Goal: Information Seeking & Learning: Learn about a topic

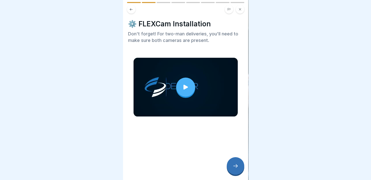
click at [182, 88] on icon at bounding box center [185, 87] width 7 height 7
click at [239, 170] on div at bounding box center [236, 166] width 18 height 18
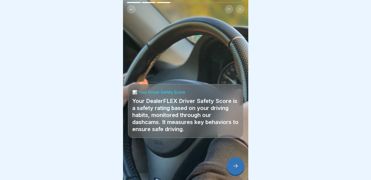
click at [238, 169] on icon at bounding box center [236, 166] width 6 height 6
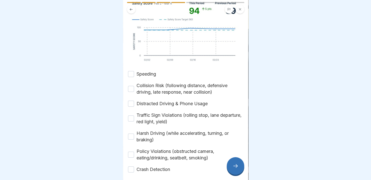
scroll to position [116, 0]
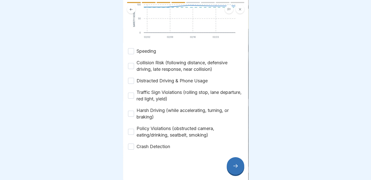
click at [238, 169] on icon at bounding box center [236, 166] width 6 height 6
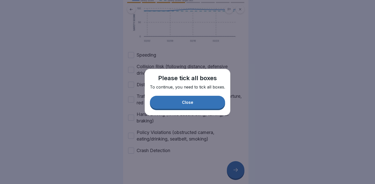
click at [187, 105] on button "Close" at bounding box center [187, 102] width 75 height 13
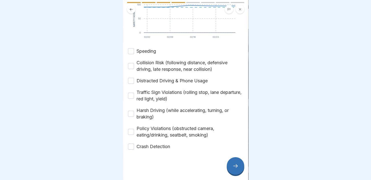
click at [129, 50] on button "Speeding" at bounding box center [131, 51] width 6 height 6
click at [129, 64] on button "Collision Risk (following distance, defensive driving, late response, near coll…" at bounding box center [131, 66] width 6 height 6
click at [129, 81] on button "Distracted Driving & Phone Usage" at bounding box center [131, 81] width 6 height 6
click at [131, 98] on button "Traffic Sign Violations (rolling stop, lane departure, red light, yield)" at bounding box center [131, 96] width 6 height 6
click at [131, 113] on button "Harsh Driving (while accelerating, turning, or braking)" at bounding box center [131, 114] width 6 height 6
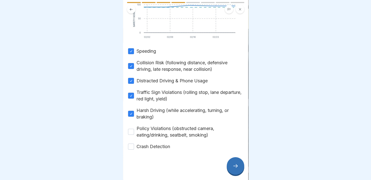
click at [131, 134] on button "Policy Violations (obstructed camera, eating/drinking, seatbelt, smoking)" at bounding box center [131, 132] width 6 height 6
click at [131, 148] on button "Crash Detection" at bounding box center [131, 146] width 6 height 6
click at [235, 169] on icon at bounding box center [236, 166] width 6 height 6
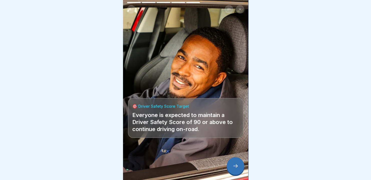
click at [236, 169] on icon at bounding box center [236, 166] width 6 height 6
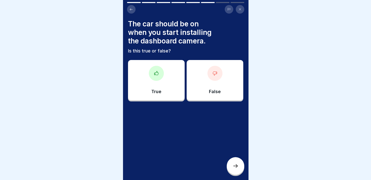
click at [217, 82] on div "False" at bounding box center [215, 80] width 57 height 40
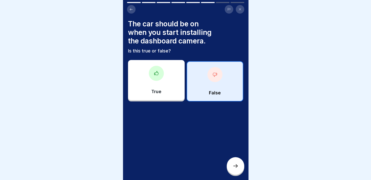
click at [238, 169] on icon at bounding box center [236, 166] width 6 height 6
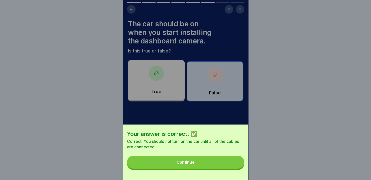
click at [216, 169] on button "Continue" at bounding box center [185, 162] width 117 height 13
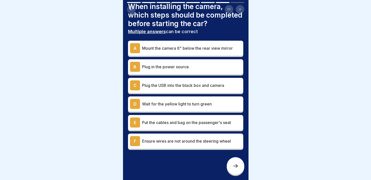
scroll to position [26, 0]
click at [133, 48] on div "A" at bounding box center [135, 48] width 10 height 10
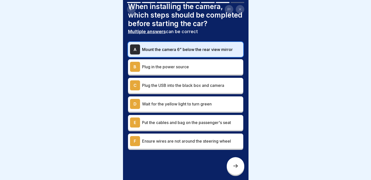
click at [134, 66] on div "B" at bounding box center [135, 67] width 10 height 10
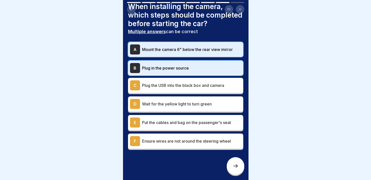
click at [136, 88] on div "C" at bounding box center [135, 85] width 10 height 10
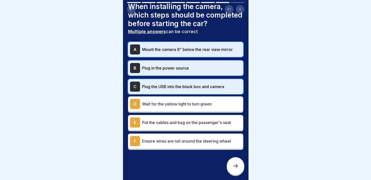
click at [135, 103] on div "D" at bounding box center [135, 104] width 10 height 10
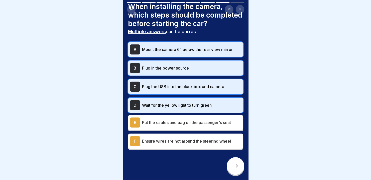
click at [134, 122] on div "E" at bounding box center [135, 122] width 10 height 10
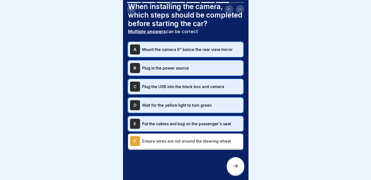
click at [134, 138] on div "F" at bounding box center [135, 141] width 10 height 10
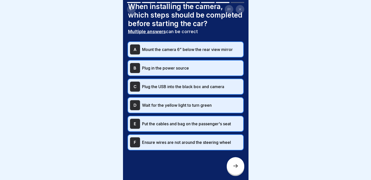
click at [237, 168] on icon at bounding box center [236, 166] width 5 height 4
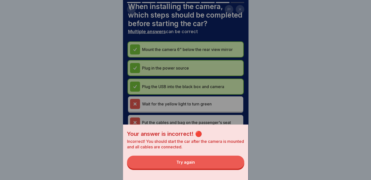
click at [195, 164] on div "Try again" at bounding box center [186, 162] width 19 height 5
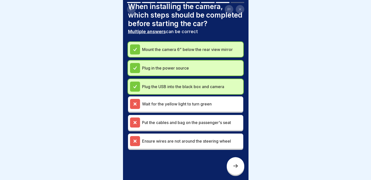
click at [136, 104] on icon at bounding box center [135, 104] width 5 height 5
click at [234, 168] on icon at bounding box center [236, 166] width 6 height 6
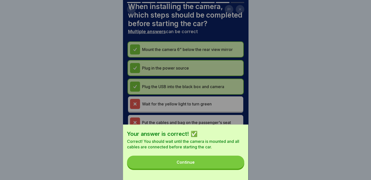
click at [200, 169] on button "Continue" at bounding box center [185, 162] width 117 height 13
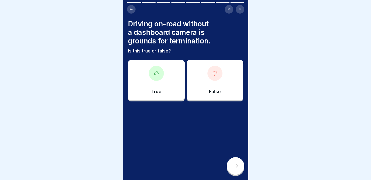
click at [160, 76] on div at bounding box center [156, 73] width 15 height 15
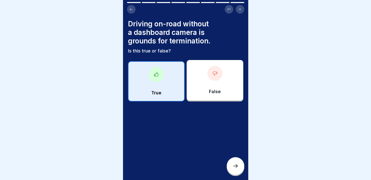
click at [235, 169] on icon at bounding box center [236, 166] width 6 height 6
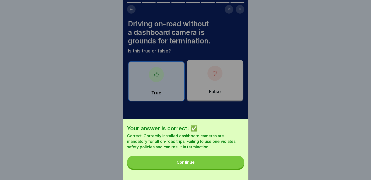
click at [219, 168] on button "Continue" at bounding box center [185, 162] width 117 height 13
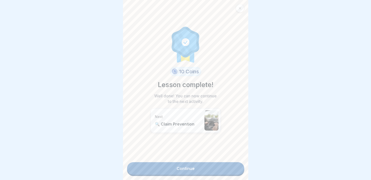
click at [191, 168] on link "Continue" at bounding box center [185, 168] width 117 height 13
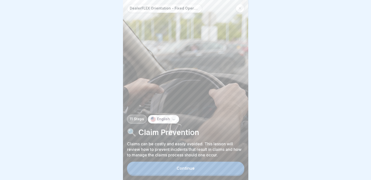
scroll to position [4, 0]
click at [194, 168] on div "Continue" at bounding box center [186, 168] width 18 height 5
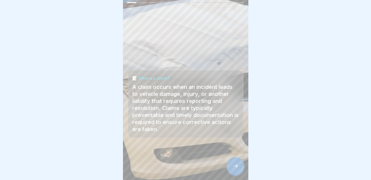
click at [240, 167] on div at bounding box center [236, 166] width 18 height 18
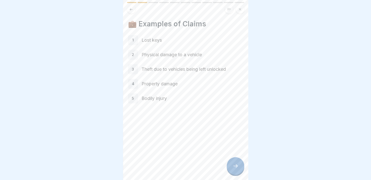
click at [236, 167] on icon at bounding box center [236, 166] width 6 height 6
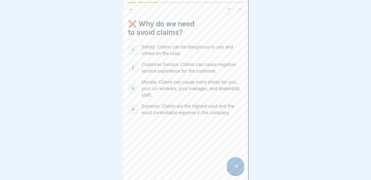
click at [235, 166] on icon at bounding box center [236, 166] width 6 height 6
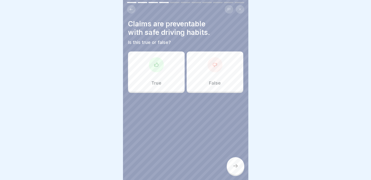
click at [162, 77] on div "True" at bounding box center [156, 71] width 57 height 40
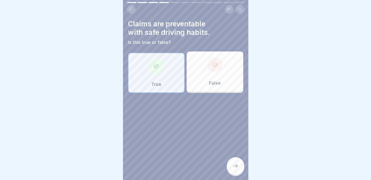
click at [234, 164] on icon at bounding box center [236, 166] width 6 height 6
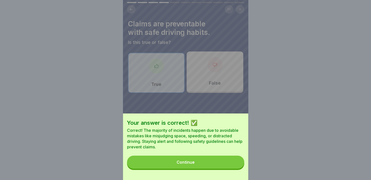
click at [211, 169] on button "Continue" at bounding box center [185, 162] width 117 height 13
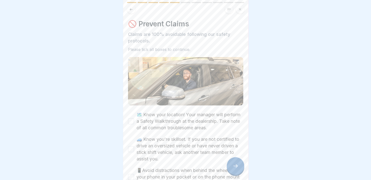
click at [129, 118] on button "🗺️ Know your location! Your manager will perform a Safety Walkthrough at the de…" at bounding box center [131, 121] width 6 height 6
click at [131, 146] on button "🚙 Know you're skillset. If you are not certified to drive an oversized vehicle …" at bounding box center [131, 149] width 6 height 6
click at [130, 174] on button "📱Avoid distractions when behind the wheel. Keep your phone in your pocket or on…" at bounding box center [131, 177] width 6 height 6
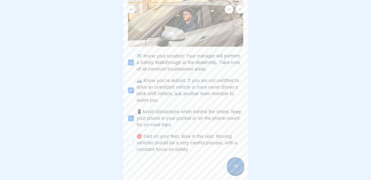
scroll to position [60, 0]
click at [130, 139] on button "🛑 Fast on your feet, slow in the seat. Moving vehicles should be a very careful…" at bounding box center [131, 142] width 6 height 6
click at [237, 163] on div at bounding box center [236, 166] width 18 height 18
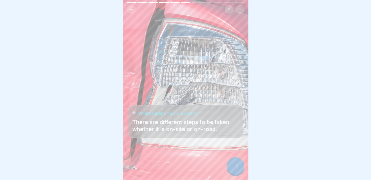
click at [238, 167] on icon at bounding box center [236, 166] width 6 height 6
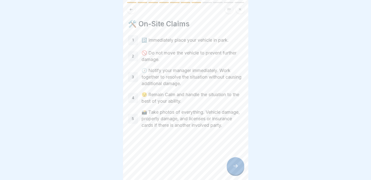
click at [235, 169] on div at bounding box center [236, 166] width 18 height 18
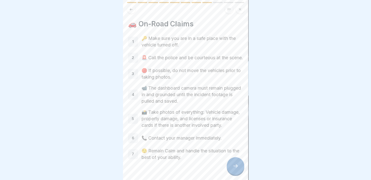
click at [232, 165] on div at bounding box center [236, 166] width 18 height 18
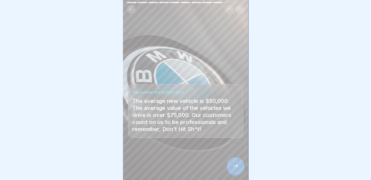
click at [236, 168] on icon at bounding box center [236, 166] width 6 height 6
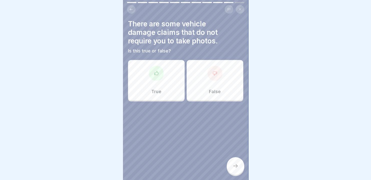
click at [220, 86] on div "False" at bounding box center [215, 80] width 57 height 40
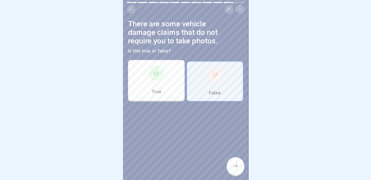
click at [231, 166] on div at bounding box center [236, 166] width 18 height 18
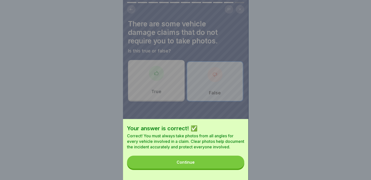
click at [219, 165] on button "Continue" at bounding box center [185, 162] width 117 height 13
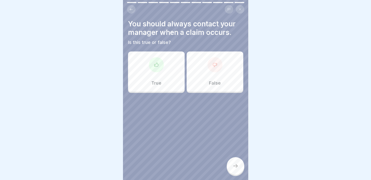
click at [152, 69] on div "True" at bounding box center [156, 71] width 57 height 40
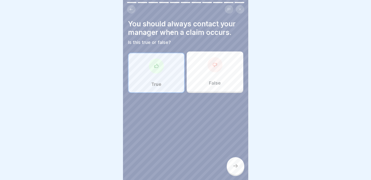
click at [233, 165] on icon at bounding box center [236, 166] width 6 height 6
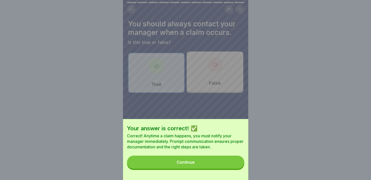
click at [215, 169] on button "Continue" at bounding box center [185, 162] width 117 height 13
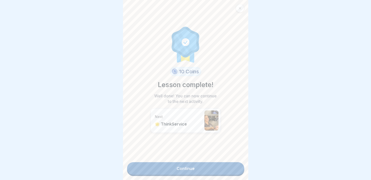
click at [197, 167] on link "Continue" at bounding box center [185, 168] width 117 height 13
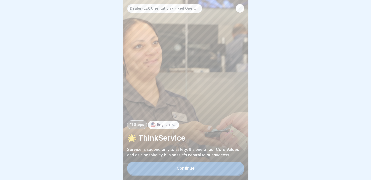
scroll to position [4, 0]
click at [193, 167] on div "Continue" at bounding box center [186, 168] width 18 height 5
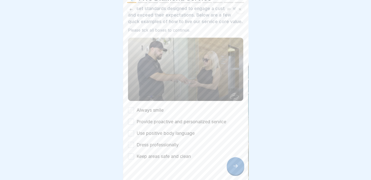
scroll to position [40, 0]
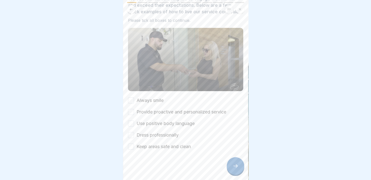
click at [129, 97] on button "Always smile" at bounding box center [131, 100] width 6 height 6
click at [132, 109] on button "Provide proactive and personalized service" at bounding box center [131, 112] width 6 height 6
click at [131, 120] on button "Use positive body language" at bounding box center [131, 123] width 6 height 6
click at [130, 132] on button "Dress professionally" at bounding box center [131, 135] width 6 height 6
click at [130, 143] on button "Keep areas safe and clean" at bounding box center [131, 146] width 6 height 6
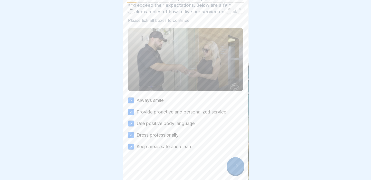
click at [238, 168] on icon at bounding box center [236, 166] width 6 height 6
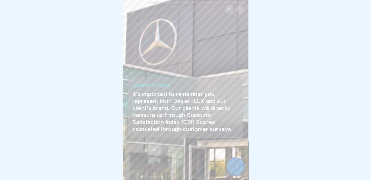
click at [234, 168] on icon at bounding box center [236, 166] width 6 height 6
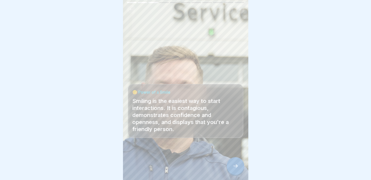
click at [233, 167] on icon at bounding box center [236, 166] width 6 height 6
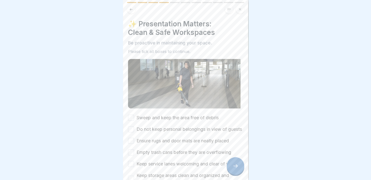
scroll to position [0, 0]
click at [132, 167] on button "Keep service lanes welcoming and clear of vehicles" at bounding box center [131, 164] width 6 height 6
click at [131, 154] on button "Empty trash cans before they are overflowing" at bounding box center [131, 152] width 6 height 6
click at [131, 144] on button "Ensure rugs and door mats are neatly placed" at bounding box center [131, 141] width 6 height 6
click at [131, 128] on button "Do not keep personal belongings in view of guests" at bounding box center [131, 129] width 6 height 6
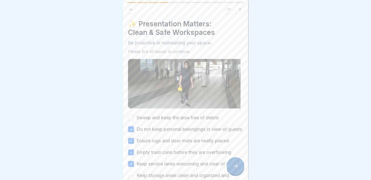
click at [131, 115] on button "Sweep and keep the area free of debris" at bounding box center [131, 118] width 6 height 6
click at [234, 169] on div at bounding box center [236, 166] width 18 height 18
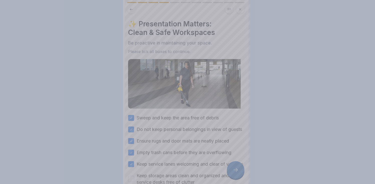
click at [262, 107] on div at bounding box center [187, 92] width 375 height 184
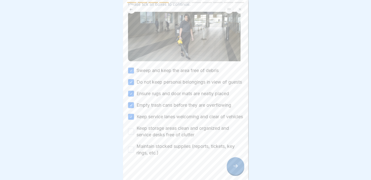
scroll to position [65, 0]
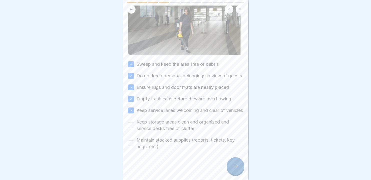
click at [130, 127] on button "Keep storage areas clean and organized and service desks free of clutter" at bounding box center [131, 125] width 6 height 6
click at [130, 145] on button "Maintain stocked supplies (reports, tickets, key rings, etc.)" at bounding box center [131, 143] width 6 height 6
click at [230, 171] on div at bounding box center [236, 166] width 18 height 18
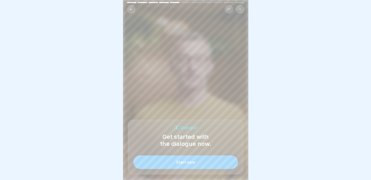
click at [191, 164] on div "Start now" at bounding box center [185, 162] width 19 height 5
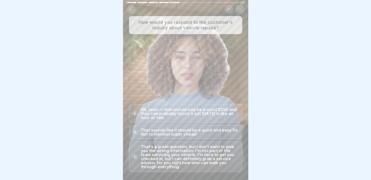
click at [211, 161] on p "That’s a great question, but I don’t want to give you the wrong information. I’…" at bounding box center [190, 156] width 98 height 24
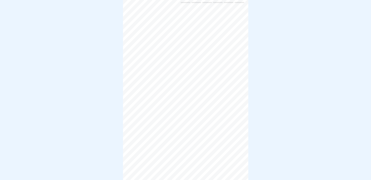
scroll to position [4, 0]
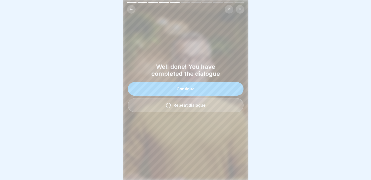
click at [196, 85] on button "Continue" at bounding box center [186, 89] width 116 height 14
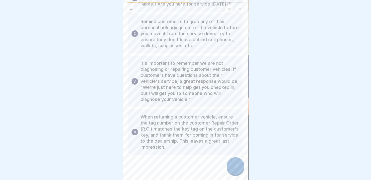
scroll to position [64, 0]
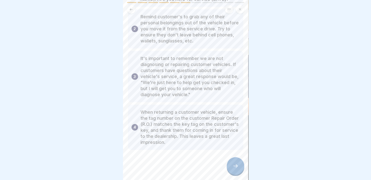
click at [237, 169] on div at bounding box center [236, 166] width 18 height 18
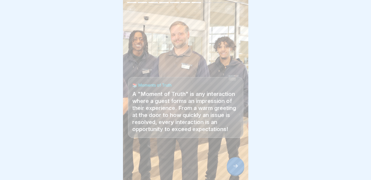
click at [236, 165] on icon at bounding box center [236, 166] width 6 height 6
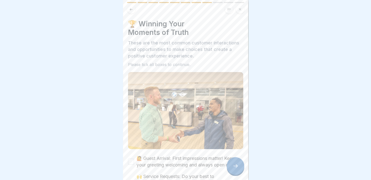
scroll to position [89, 0]
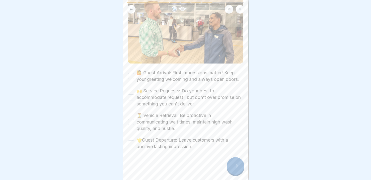
click at [131, 73] on button "🙋 Guest Arrival: First impressions matter! Keep your greeting welcoming and alw…" at bounding box center [131, 76] width 6 height 6
click at [132, 95] on button "🙌 Service Requests: Do your best to accommodate request , but don't over promis…" at bounding box center [131, 97] width 6 height 6
click at [131, 120] on button "⏳ Vehicle Retrieval: Be proactive in communicating wait times, maintain high wa…" at bounding box center [131, 122] width 6 height 6
click at [131, 142] on button "🌟Guest Departure: Leave customers with a positive lasting impression." at bounding box center [131, 143] width 6 height 6
click at [238, 170] on div at bounding box center [236, 166] width 18 height 18
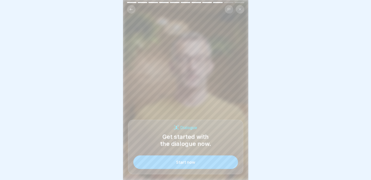
click at [201, 162] on button "Start now" at bounding box center [185, 162] width 105 height 14
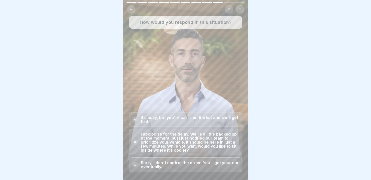
click at [151, 142] on p "I apologize for the delay. We’re a little backed up at the moment, but I just n…" at bounding box center [190, 142] width 98 height 20
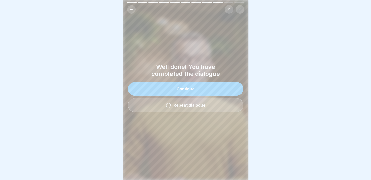
click at [199, 85] on button "Continue" at bounding box center [186, 89] width 116 height 14
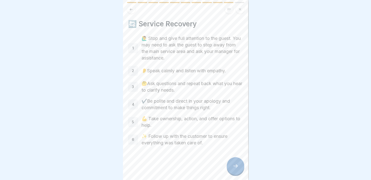
click at [233, 162] on div at bounding box center [236, 166] width 18 height 18
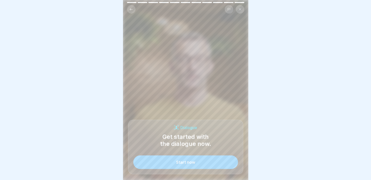
click at [199, 162] on button "Start now" at bounding box center [185, 162] width 105 height 14
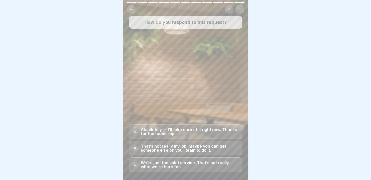
click at [204, 128] on p "Absolutely — I’ll take care of it right now. Thanks for the heads-up." at bounding box center [190, 131] width 98 height 8
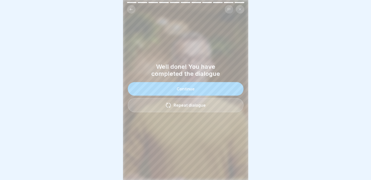
click at [202, 86] on button "Continue" at bounding box center [186, 89] width 116 height 14
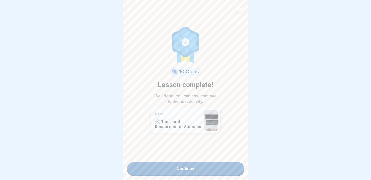
click at [189, 166] on link "Continue" at bounding box center [185, 168] width 117 height 13
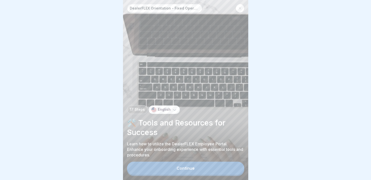
scroll to position [4, 0]
click at [197, 169] on button "Continue" at bounding box center [185, 168] width 117 height 13
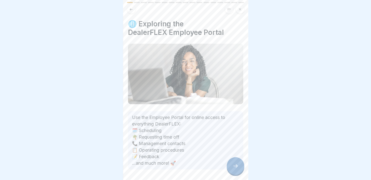
click at [235, 165] on icon at bounding box center [236, 166] width 6 height 6
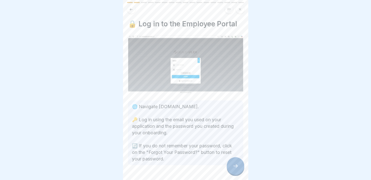
click at [235, 164] on icon at bounding box center [236, 166] width 6 height 6
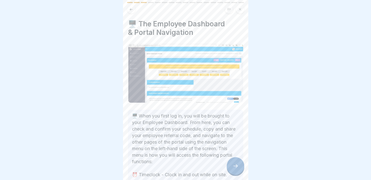
click at [233, 164] on icon at bounding box center [236, 166] width 6 height 6
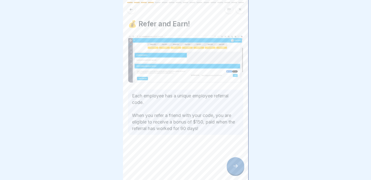
click at [233, 164] on icon at bounding box center [236, 166] width 6 height 6
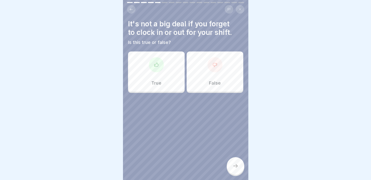
click at [204, 80] on div "False" at bounding box center [215, 71] width 57 height 40
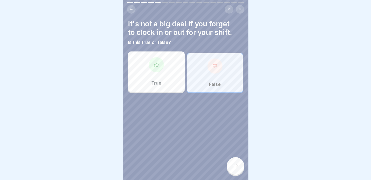
click at [234, 164] on icon at bounding box center [236, 166] width 6 height 6
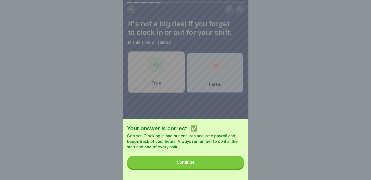
click at [217, 167] on button "Continue" at bounding box center [185, 162] width 117 height 13
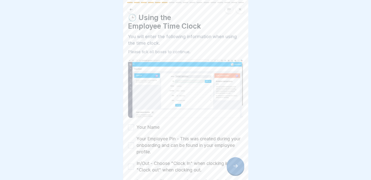
scroll to position [25, 0]
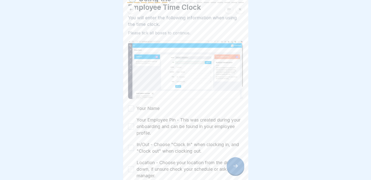
click at [131, 105] on button "Your Name" at bounding box center [131, 108] width 6 height 6
click at [132, 123] on button "Your Employee Pin - This was created during your onboarding and can be found in…" at bounding box center [131, 126] width 6 height 6
click at [131, 145] on button "In/Out - Choose "Clock In" when clocking in, and "Clock out" when clocking out." at bounding box center [131, 148] width 6 height 6
click at [130, 166] on button "Location - Choose your location from the drop down, if unsure check your schedu…" at bounding box center [131, 169] width 6 height 6
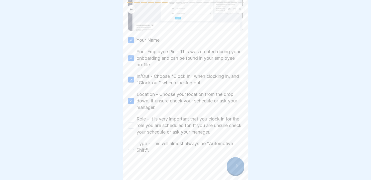
scroll to position [94, 0]
drag, startPoint x: 130, startPoint y: 118, endPoint x: 131, endPoint y: 131, distance: 12.6
click at [130, 121] on button "Role - It is very important that you clock in for the role you are scheduled fo…" at bounding box center [131, 124] width 6 height 6
drag, startPoint x: 131, startPoint y: 139, endPoint x: 137, endPoint y: 140, distance: 5.8
click at [131, 143] on button "Type - This will almost always be "Automotive Shift"." at bounding box center [131, 146] width 6 height 6
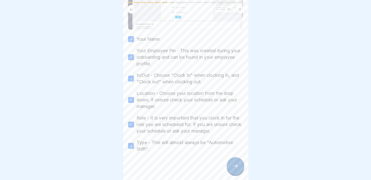
click at [235, 165] on icon at bounding box center [236, 166] width 6 height 6
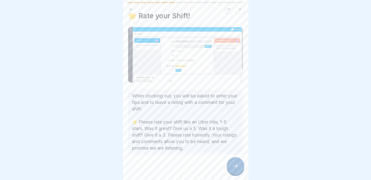
scroll to position [11, 0]
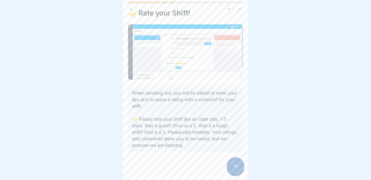
click at [234, 165] on icon at bounding box center [236, 166] width 6 height 6
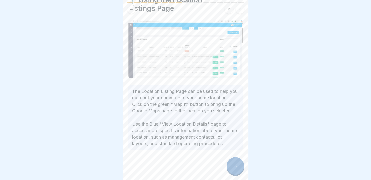
scroll to position [29, 0]
click at [233, 165] on icon at bounding box center [236, 166] width 6 height 6
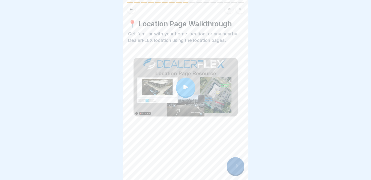
click at [230, 165] on div at bounding box center [236, 166] width 18 height 18
click at [236, 168] on icon at bounding box center [236, 166] width 6 height 6
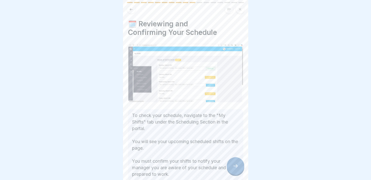
click at [237, 169] on div at bounding box center [236, 166] width 18 height 18
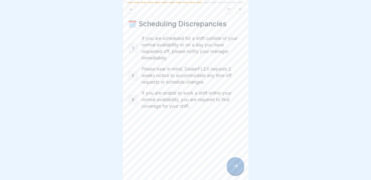
click at [236, 169] on div at bounding box center [236, 166] width 18 height 18
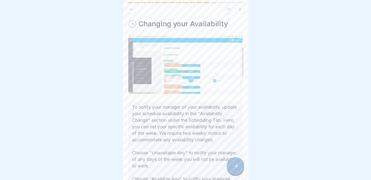
click at [236, 169] on div at bounding box center [236, 166] width 18 height 18
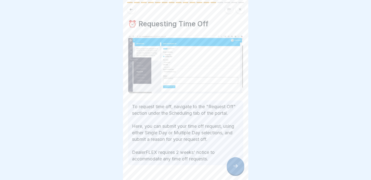
click at [236, 169] on div at bounding box center [236, 166] width 18 height 18
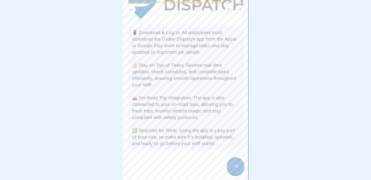
scroll to position [94, 0]
click at [237, 170] on div at bounding box center [236, 166] width 18 height 18
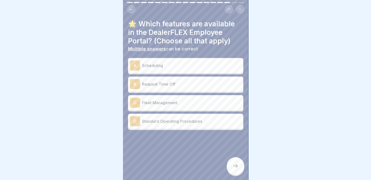
click at [159, 65] on div "A Scheduling" at bounding box center [185, 65] width 111 height 10
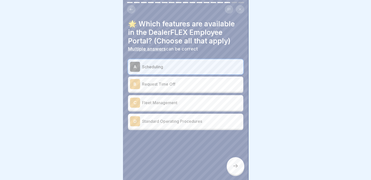
click at [155, 81] on p "Request Time Off" at bounding box center [191, 84] width 99 height 6
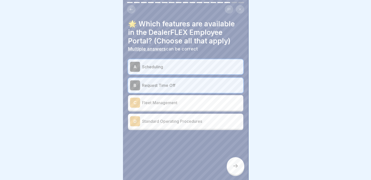
click at [158, 118] on p "Standard Operating Procedures" at bounding box center [191, 121] width 99 height 6
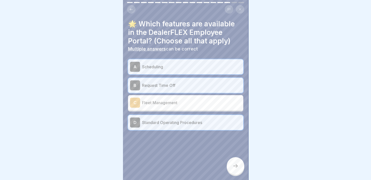
click at [237, 165] on icon at bounding box center [236, 166] width 6 height 6
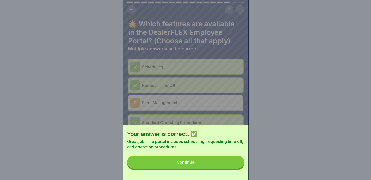
click at [194, 164] on div "Continue" at bounding box center [186, 162] width 18 height 5
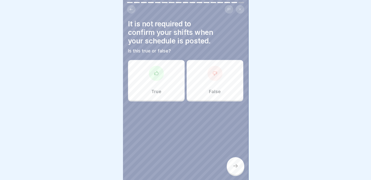
click at [191, 88] on div "False" at bounding box center [215, 80] width 57 height 40
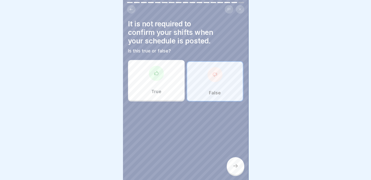
click at [239, 166] on icon at bounding box center [236, 166] width 6 height 6
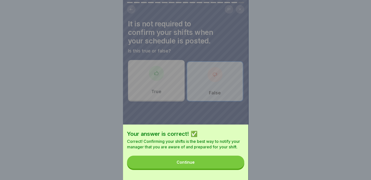
click at [213, 163] on button "Continue" at bounding box center [185, 162] width 117 height 13
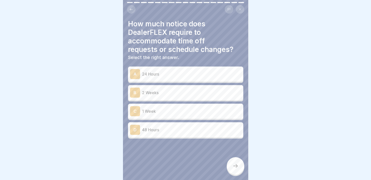
click at [164, 90] on p "2 Weeks" at bounding box center [191, 93] width 99 height 6
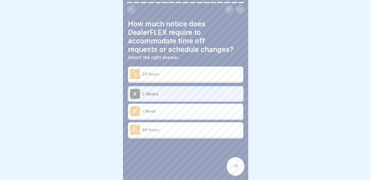
click at [234, 168] on icon at bounding box center [236, 166] width 6 height 6
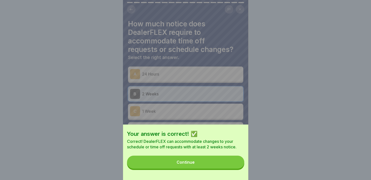
click at [203, 166] on button "Continue" at bounding box center [185, 162] width 117 height 13
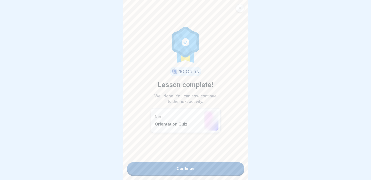
click at [197, 165] on link "Continue" at bounding box center [185, 168] width 117 height 13
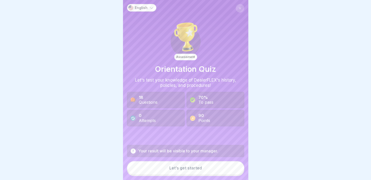
click at [190, 170] on div "Let’s get started" at bounding box center [186, 168] width 33 height 5
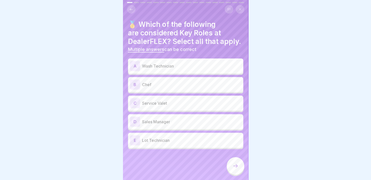
click at [169, 106] on p "Service Valet" at bounding box center [191, 103] width 99 height 6
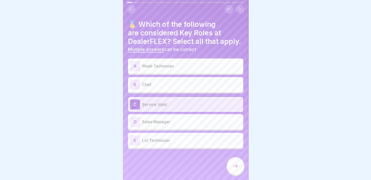
click at [173, 69] on p "Wash Technician" at bounding box center [191, 66] width 99 height 6
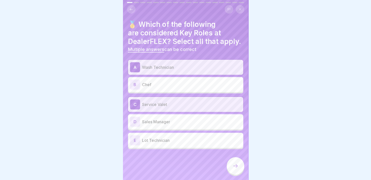
click at [176, 143] on p "Lot Technician" at bounding box center [191, 140] width 99 height 6
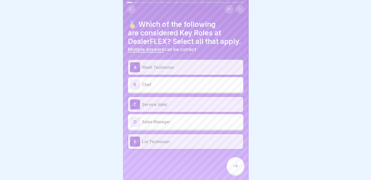
click at [236, 168] on icon at bounding box center [236, 166] width 6 height 6
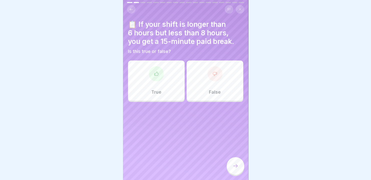
click at [168, 83] on div "True" at bounding box center [156, 80] width 57 height 40
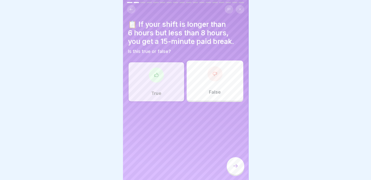
click at [238, 169] on icon at bounding box center [236, 166] width 6 height 6
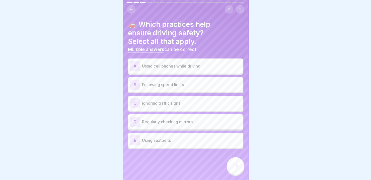
click at [196, 82] on p "Following speed limits" at bounding box center [191, 85] width 99 height 6
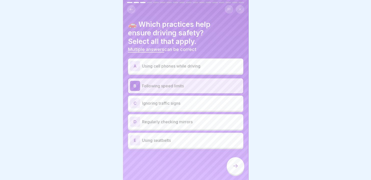
click at [193, 123] on p "Regularly checking mirrors" at bounding box center [191, 122] width 99 height 6
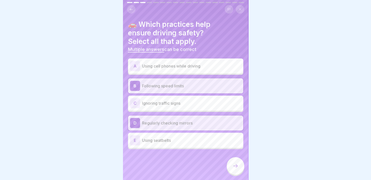
click at [192, 144] on div "E Using seatbelts" at bounding box center [185, 140] width 111 height 10
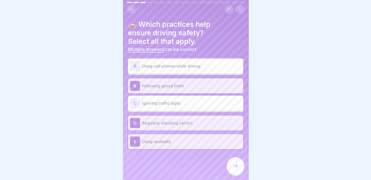
click at [236, 169] on icon at bounding box center [236, 166] width 6 height 6
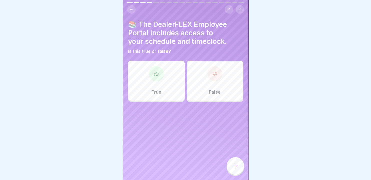
click at [163, 82] on div "True" at bounding box center [156, 80] width 57 height 40
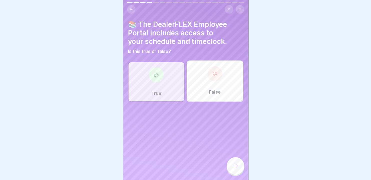
click at [239, 171] on div at bounding box center [236, 166] width 18 height 18
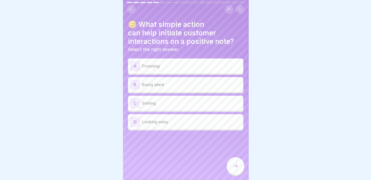
click at [159, 104] on p "Smiling" at bounding box center [191, 103] width 99 height 6
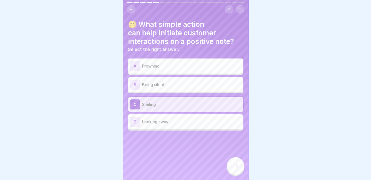
click at [236, 169] on icon at bounding box center [236, 166] width 6 height 6
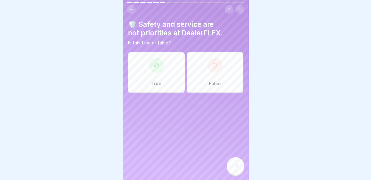
click at [199, 71] on div "False" at bounding box center [215, 72] width 57 height 40
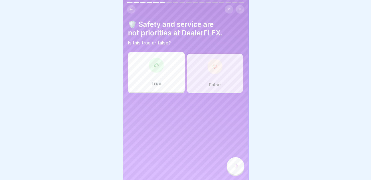
click at [236, 173] on div at bounding box center [236, 166] width 18 height 18
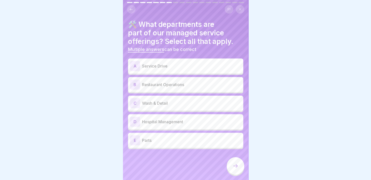
click at [167, 64] on p "Service Drive" at bounding box center [191, 66] width 99 height 6
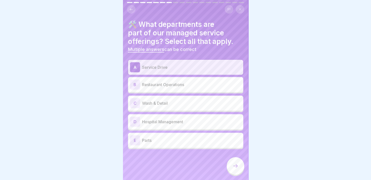
click at [170, 104] on p "Wash & Detail" at bounding box center [191, 103] width 99 height 6
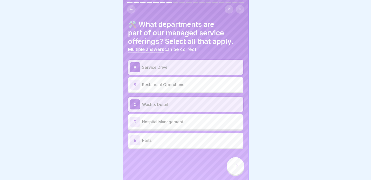
click at [171, 140] on p "Parts" at bounding box center [191, 140] width 99 height 6
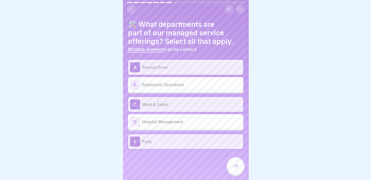
click at [160, 141] on p "Parts" at bounding box center [191, 141] width 99 height 6
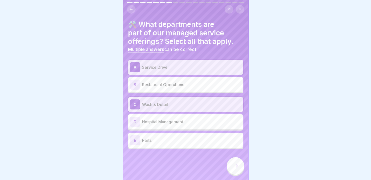
click at [233, 169] on icon at bounding box center [236, 166] width 6 height 6
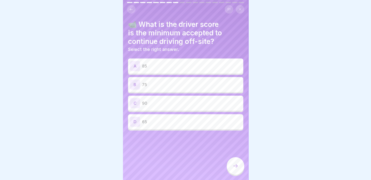
click at [130, 11] on icon at bounding box center [131, 10] width 4 height 4
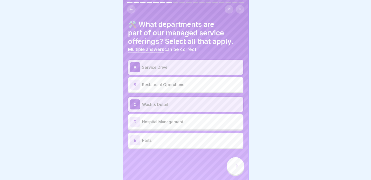
click at [130, 11] on icon at bounding box center [131, 10] width 4 height 4
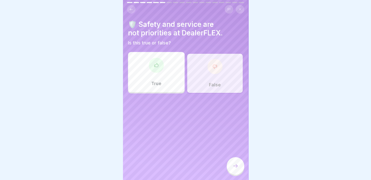
click at [130, 11] on icon at bounding box center [131, 10] width 4 height 4
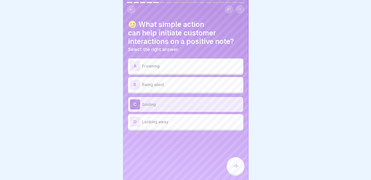
click at [130, 10] on icon at bounding box center [131, 10] width 4 height 4
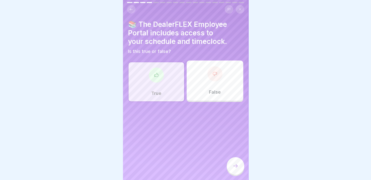
click at [130, 10] on icon at bounding box center [131, 10] width 4 height 4
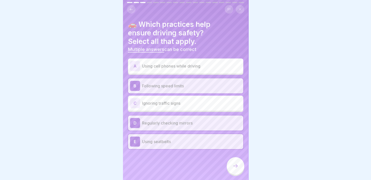
click at [130, 10] on icon at bounding box center [131, 10] width 4 height 4
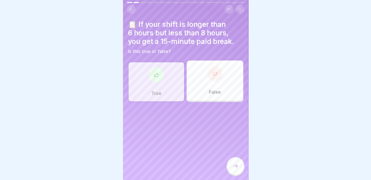
click at [130, 10] on icon at bounding box center [131, 10] width 4 height 4
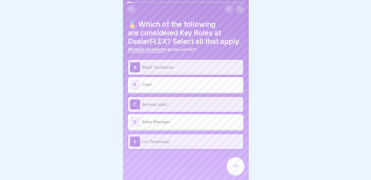
click at [130, 10] on icon at bounding box center [131, 10] width 4 height 4
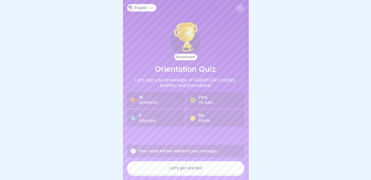
click at [130, 10] on div "English" at bounding box center [141, 8] width 29 height 8
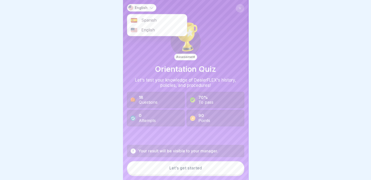
click at [256, 70] on div at bounding box center [185, 90] width 371 height 180
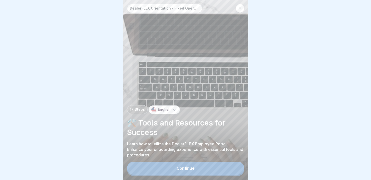
scroll to position [4, 0]
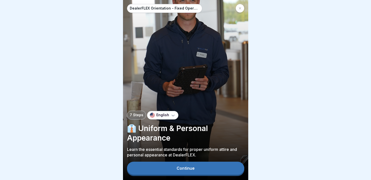
scroll to position [4, 0]
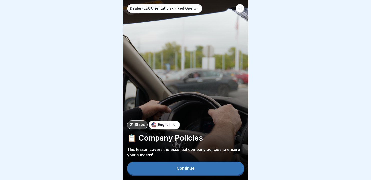
scroll to position [4, 0]
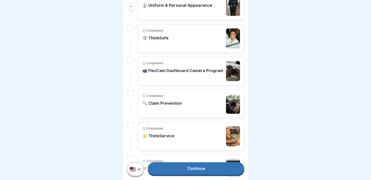
scroll to position [314, 0]
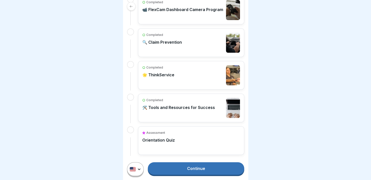
click at [203, 12] on p "📹 FlexCam Dashboard Camera Program" at bounding box center [182, 9] width 81 height 5
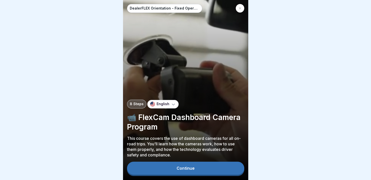
click at [201, 170] on button "Continue" at bounding box center [185, 168] width 117 height 13
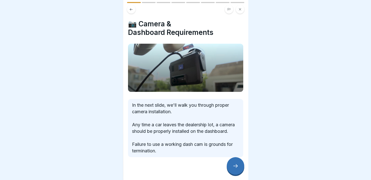
click at [234, 169] on icon at bounding box center [236, 166] width 6 height 6
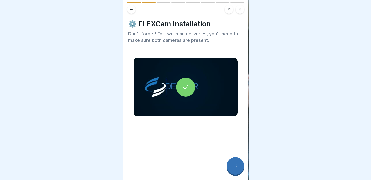
click at [234, 169] on icon at bounding box center [236, 166] width 6 height 6
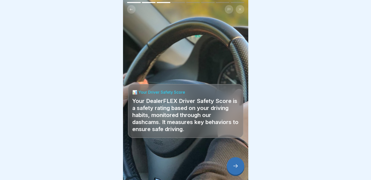
click at [234, 169] on icon at bounding box center [236, 166] width 6 height 6
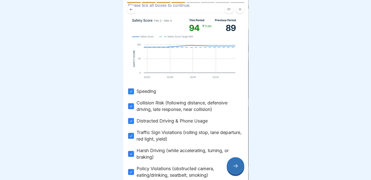
scroll to position [70, 0]
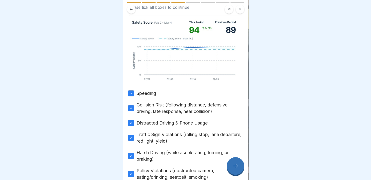
click at [232, 170] on div at bounding box center [236, 166] width 18 height 18
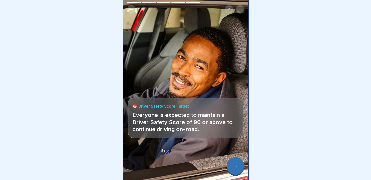
click at [232, 173] on div at bounding box center [236, 166] width 18 height 18
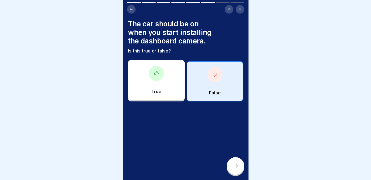
click at [232, 173] on div at bounding box center [236, 166] width 18 height 18
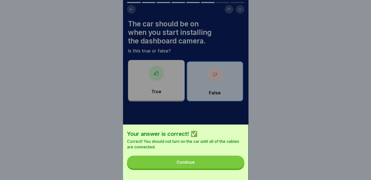
click at [205, 168] on button "Continue" at bounding box center [185, 162] width 117 height 13
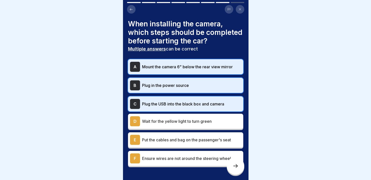
click at [236, 169] on icon at bounding box center [236, 166] width 6 height 6
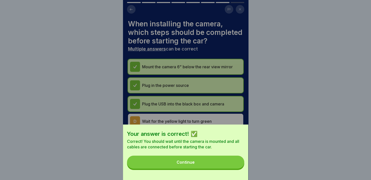
click at [211, 169] on button "Continue" at bounding box center [185, 162] width 117 height 13
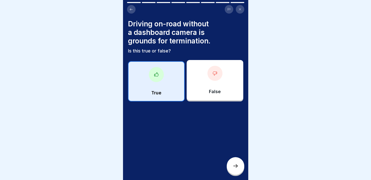
click at [236, 169] on icon at bounding box center [236, 166] width 6 height 6
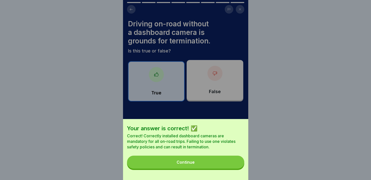
click at [209, 168] on button "Continue" at bounding box center [185, 162] width 117 height 13
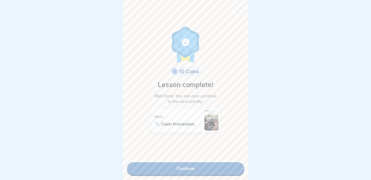
click at [207, 170] on link "Continue" at bounding box center [185, 168] width 117 height 13
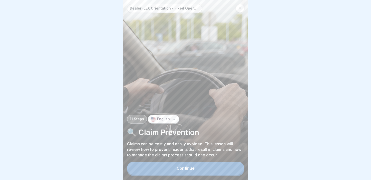
click at [211, 171] on button "Continue" at bounding box center [185, 168] width 117 height 13
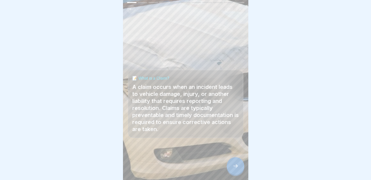
click at [234, 169] on icon at bounding box center [236, 166] width 6 height 6
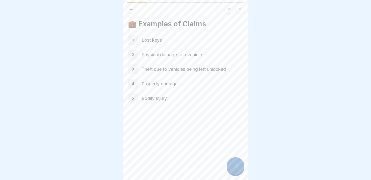
click at [237, 169] on icon at bounding box center [236, 166] width 6 height 6
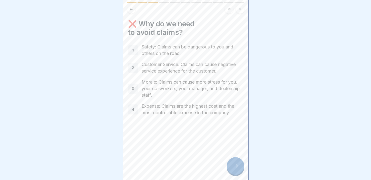
click at [235, 169] on icon at bounding box center [236, 166] width 6 height 6
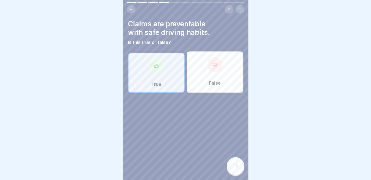
click at [235, 169] on icon at bounding box center [236, 166] width 6 height 6
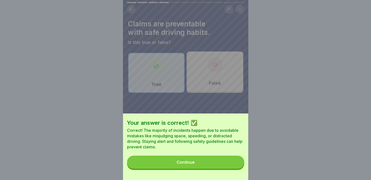
click at [231, 169] on button "Continue" at bounding box center [185, 162] width 117 height 13
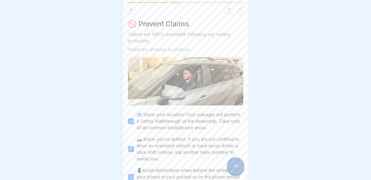
click at [236, 169] on icon at bounding box center [236, 166] width 6 height 6
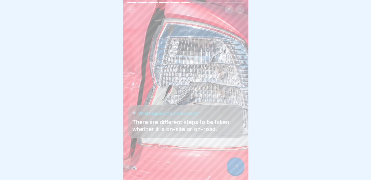
click at [235, 169] on icon at bounding box center [236, 166] width 6 height 6
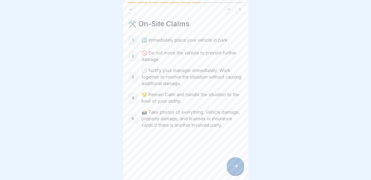
click at [236, 169] on icon at bounding box center [236, 166] width 6 height 6
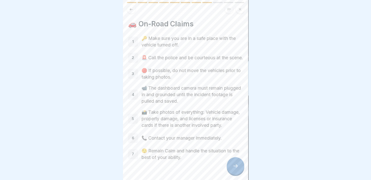
click at [235, 169] on icon at bounding box center [236, 166] width 6 height 6
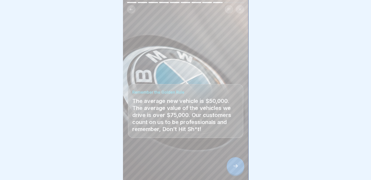
click at [235, 169] on icon at bounding box center [236, 166] width 6 height 6
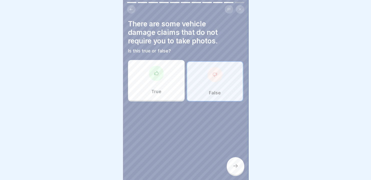
click at [235, 169] on icon at bounding box center [236, 166] width 6 height 6
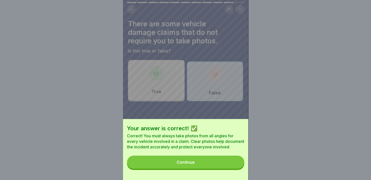
click at [224, 168] on button "Continue" at bounding box center [185, 162] width 117 height 13
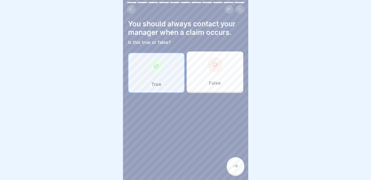
click at [234, 169] on icon at bounding box center [236, 166] width 6 height 6
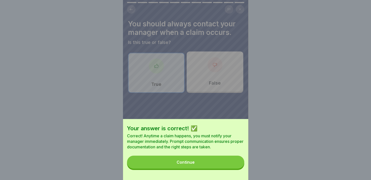
click at [222, 169] on button "Continue" at bounding box center [185, 162] width 117 height 13
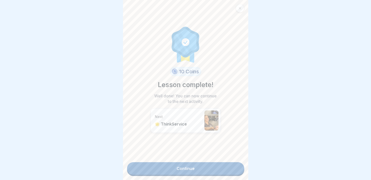
click at [212, 171] on link "Continue" at bounding box center [185, 168] width 117 height 13
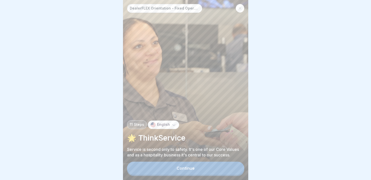
click at [222, 171] on button "Continue" at bounding box center [185, 168] width 117 height 13
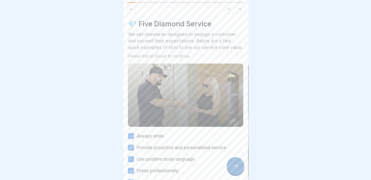
click at [233, 172] on div at bounding box center [236, 166] width 18 height 18
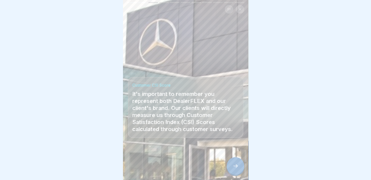
click at [236, 173] on div at bounding box center [236, 166] width 18 height 18
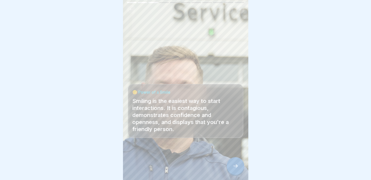
click at [237, 173] on div at bounding box center [236, 166] width 18 height 18
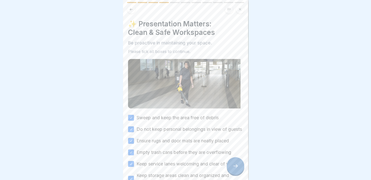
click at [237, 173] on div at bounding box center [236, 166] width 18 height 18
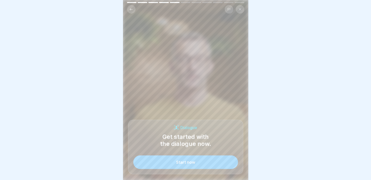
click at [219, 169] on button "Start now" at bounding box center [185, 162] width 105 height 14
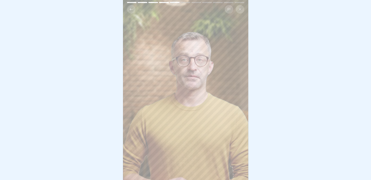
click at [241, 8] on icon at bounding box center [240, 9] width 2 height 2
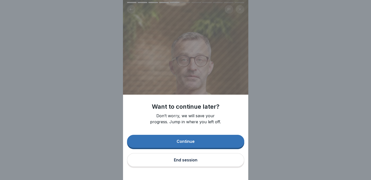
click at [204, 148] on button "Continue" at bounding box center [185, 141] width 117 height 13
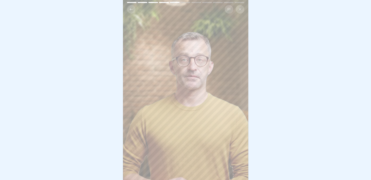
click at [240, 9] on icon at bounding box center [240, 9] width 3 height 3
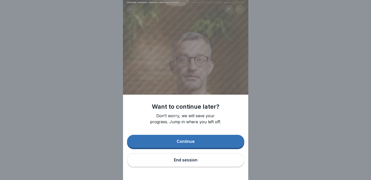
click at [193, 162] on button "End session" at bounding box center [185, 160] width 117 height 14
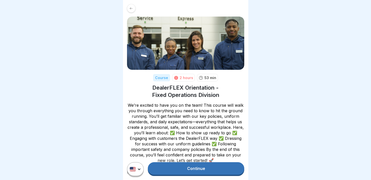
click at [209, 175] on link "Continue" at bounding box center [196, 168] width 96 height 13
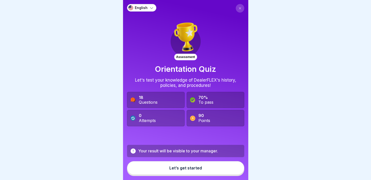
click at [186, 170] on div "Let’s get started" at bounding box center [186, 168] width 33 height 5
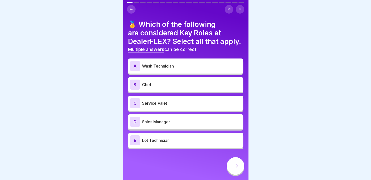
click at [169, 69] on p "Wash Technician" at bounding box center [191, 66] width 99 height 6
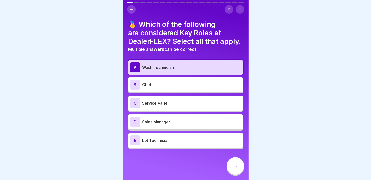
click at [169, 106] on p "Service Valet" at bounding box center [191, 103] width 99 height 6
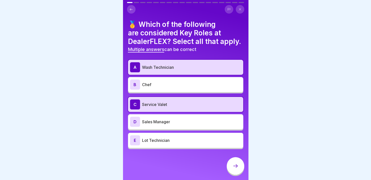
click at [165, 143] on p "Lot Technician" at bounding box center [191, 140] width 99 height 6
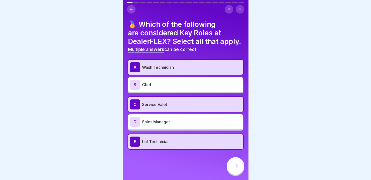
click at [236, 169] on icon at bounding box center [236, 166] width 6 height 6
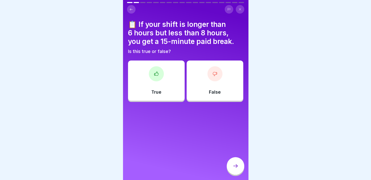
click at [169, 84] on div "True" at bounding box center [156, 80] width 57 height 40
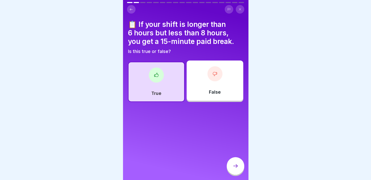
click at [237, 167] on div at bounding box center [236, 166] width 18 height 18
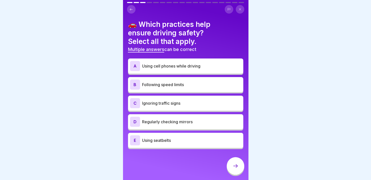
click at [168, 85] on p "Following speed limits" at bounding box center [191, 85] width 99 height 6
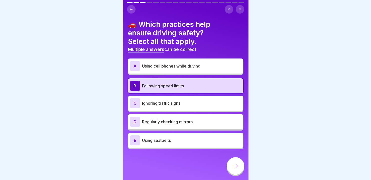
click at [164, 120] on p "Regularly checking mirrors" at bounding box center [191, 122] width 99 height 6
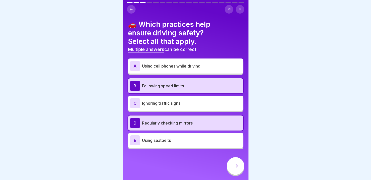
click at [163, 140] on p "Using seatbelts" at bounding box center [191, 140] width 99 height 6
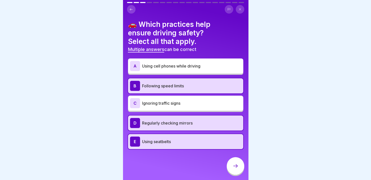
click at [233, 169] on icon at bounding box center [236, 166] width 6 height 6
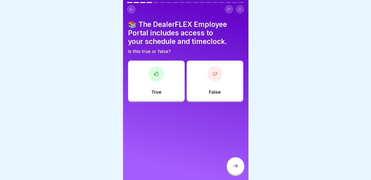
click at [155, 86] on div "True" at bounding box center [156, 80] width 57 height 40
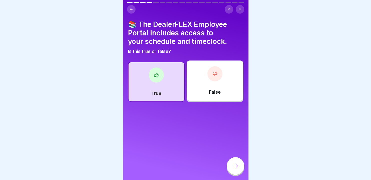
click at [234, 169] on icon at bounding box center [236, 166] width 6 height 6
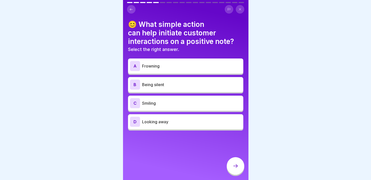
click at [159, 106] on div "C Smiling" at bounding box center [185, 103] width 111 height 10
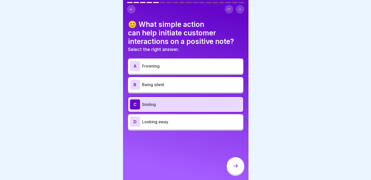
click at [236, 169] on icon at bounding box center [236, 166] width 6 height 6
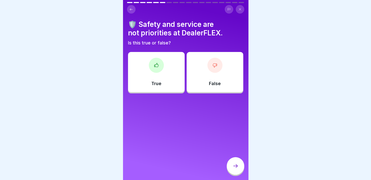
click at [205, 88] on div "False" at bounding box center [215, 72] width 57 height 40
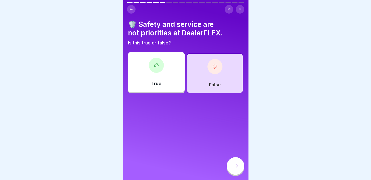
click at [236, 169] on icon at bounding box center [236, 166] width 6 height 6
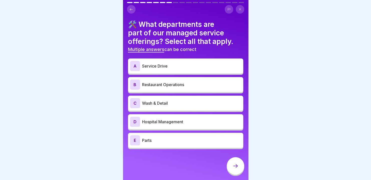
click at [166, 64] on p "Service Drive" at bounding box center [191, 66] width 99 height 6
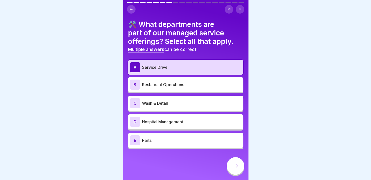
click at [164, 104] on p "Wash & Detail" at bounding box center [191, 103] width 99 height 6
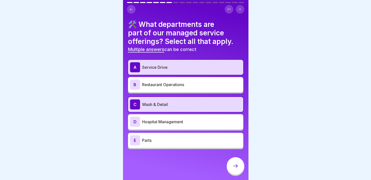
click at [235, 174] on div at bounding box center [236, 166] width 18 height 18
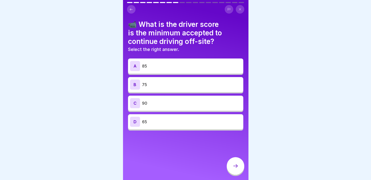
click at [179, 102] on p "90" at bounding box center [191, 103] width 99 height 6
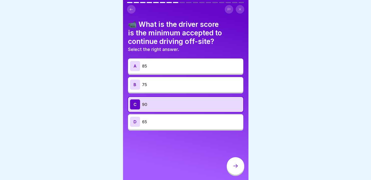
click at [237, 169] on icon at bounding box center [236, 166] width 6 height 6
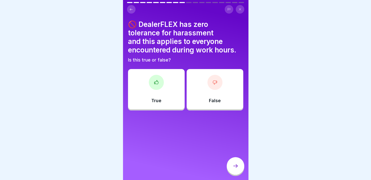
click at [165, 98] on div "True" at bounding box center [156, 89] width 57 height 40
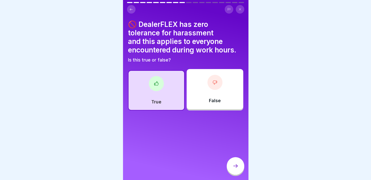
click at [234, 167] on div at bounding box center [236, 166] width 18 height 18
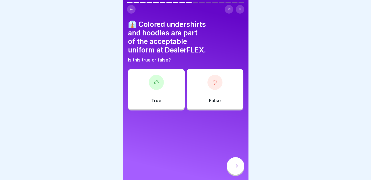
click at [214, 85] on div at bounding box center [215, 82] width 15 height 15
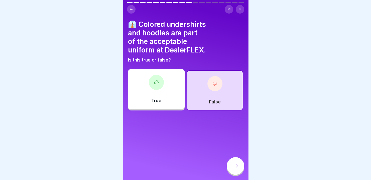
click at [240, 166] on div at bounding box center [236, 166] width 18 height 18
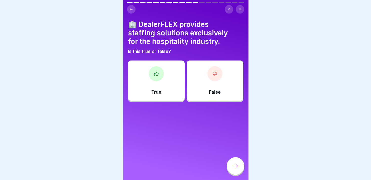
click at [212, 88] on div "False" at bounding box center [215, 80] width 57 height 40
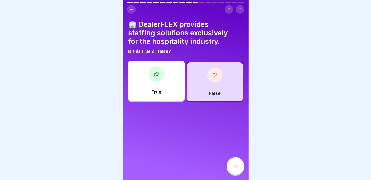
click at [234, 169] on icon at bounding box center [236, 166] width 6 height 6
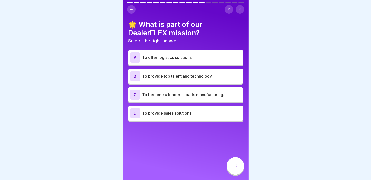
click at [214, 60] on div "A To offer logistics solutions." at bounding box center [185, 57] width 111 height 10
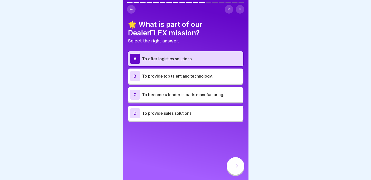
click at [217, 78] on p "To provide top talent and technology." at bounding box center [191, 76] width 99 height 6
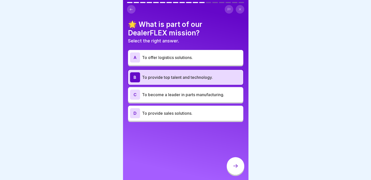
click at [209, 75] on p "To provide top talent and technology." at bounding box center [191, 77] width 99 height 6
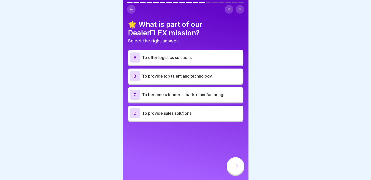
click at [211, 77] on p "To provide top talent and technology." at bounding box center [191, 76] width 99 height 6
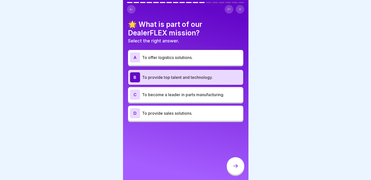
click at [233, 173] on div at bounding box center [236, 166] width 18 height 18
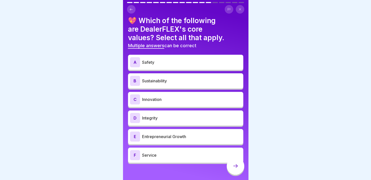
scroll to position [8, 0]
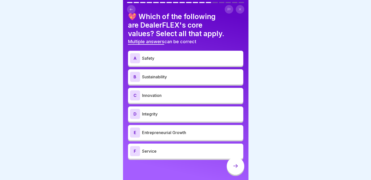
click at [174, 58] on p "Safety" at bounding box center [191, 58] width 99 height 6
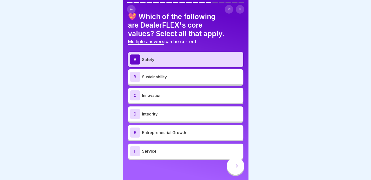
click at [166, 77] on p "Sustainability" at bounding box center [191, 77] width 99 height 6
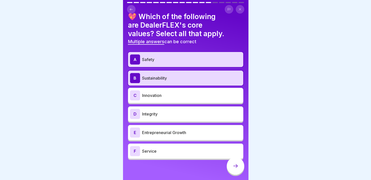
click at [160, 96] on p "Innovation" at bounding box center [191, 95] width 99 height 6
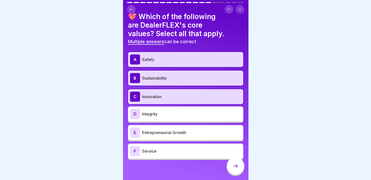
click at [150, 153] on p "Service" at bounding box center [191, 151] width 99 height 6
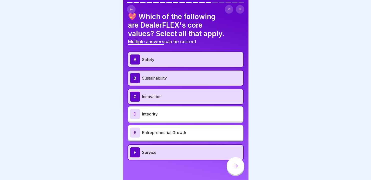
click at [156, 114] on p "Integrity" at bounding box center [191, 114] width 99 height 6
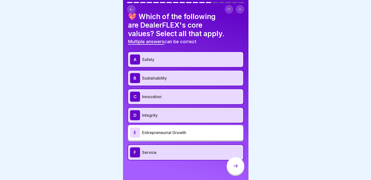
click at [169, 80] on p "Sustainability" at bounding box center [191, 78] width 99 height 6
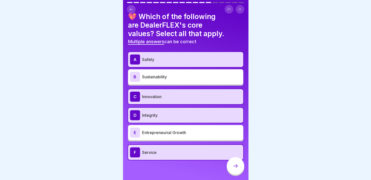
click at [163, 117] on p "Integrity" at bounding box center [191, 115] width 99 height 6
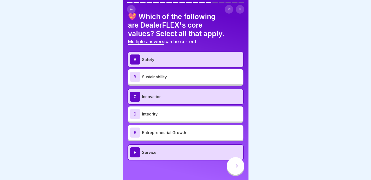
click at [235, 169] on icon at bounding box center [236, 166] width 6 height 6
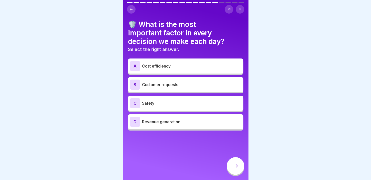
click at [166, 103] on p "Safety" at bounding box center [191, 103] width 99 height 6
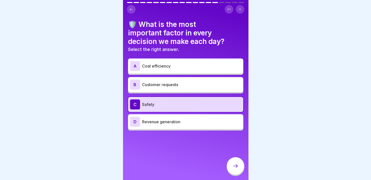
click at [238, 173] on div at bounding box center [236, 166] width 18 height 18
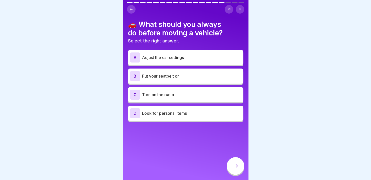
click at [174, 76] on p "Put your seatbelt on" at bounding box center [191, 76] width 99 height 6
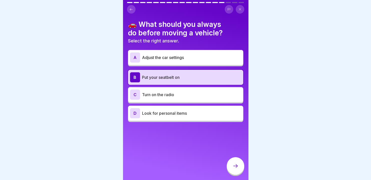
click at [235, 174] on div at bounding box center [236, 166] width 18 height 18
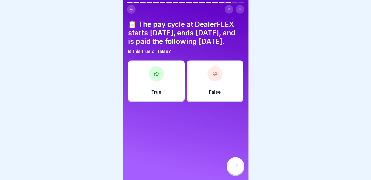
click at [162, 101] on div "True" at bounding box center [156, 80] width 57 height 40
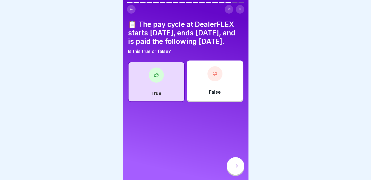
click at [235, 168] on icon at bounding box center [236, 166] width 6 height 6
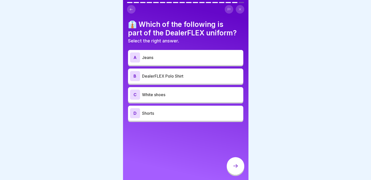
click at [163, 76] on p "DealerFLEX Polo Shirt" at bounding box center [191, 76] width 99 height 6
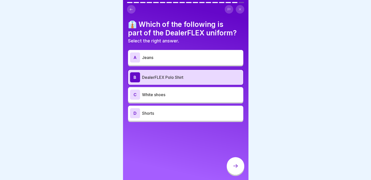
click at [240, 169] on div at bounding box center [236, 166] width 18 height 18
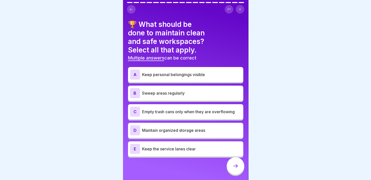
click at [176, 94] on p "Sweep areas regularly" at bounding box center [191, 93] width 99 height 6
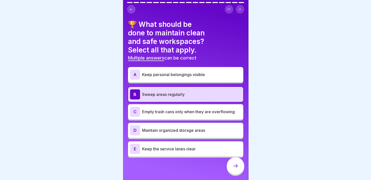
click at [176, 115] on div "C Empty trash cans only when they are overflowing" at bounding box center [185, 112] width 111 height 10
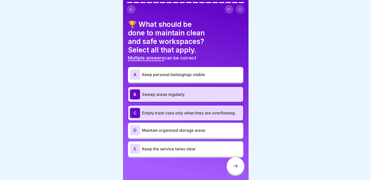
click at [178, 149] on p "Keep the service lanes clear" at bounding box center [191, 149] width 99 height 6
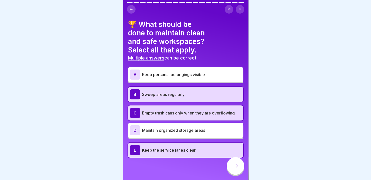
click at [235, 169] on icon at bounding box center [236, 166] width 6 height 6
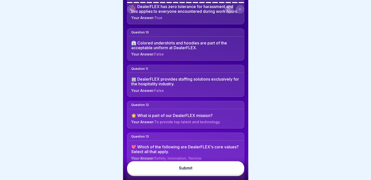
scroll to position [351, 0]
click at [200, 171] on button "Submit" at bounding box center [185, 168] width 117 height 14
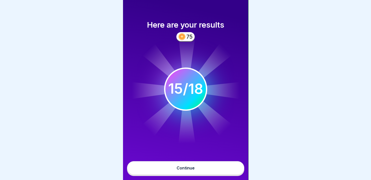
click at [202, 173] on button "Continue" at bounding box center [185, 168] width 117 height 14
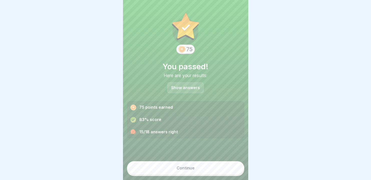
click at [220, 171] on button "Continue" at bounding box center [185, 168] width 117 height 14
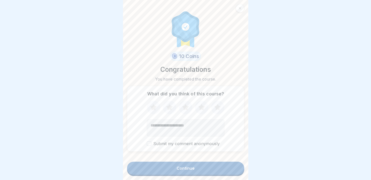
click at [203, 110] on icon at bounding box center [201, 107] width 13 height 13
click at [183, 170] on div "Continue" at bounding box center [186, 168] width 18 height 5
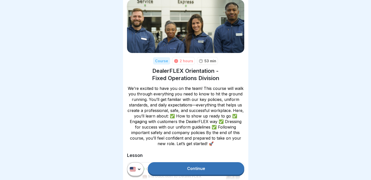
scroll to position [25, 0]
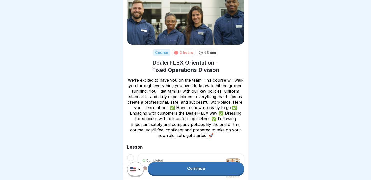
click at [188, 173] on link "Continue" at bounding box center [196, 168] width 96 height 13
